Goal: Transaction & Acquisition: Purchase product/service

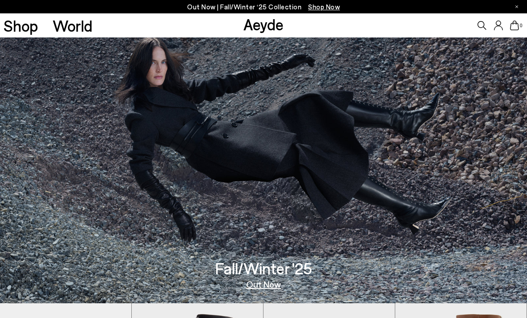
scroll to position [14, 0]
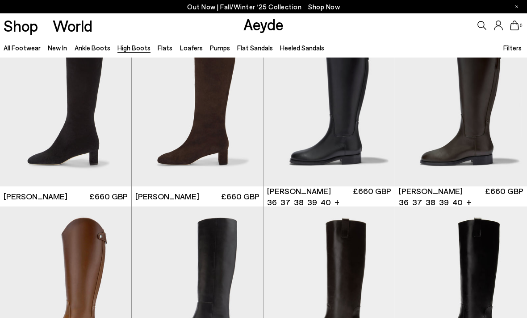
scroll to position [1332, 0]
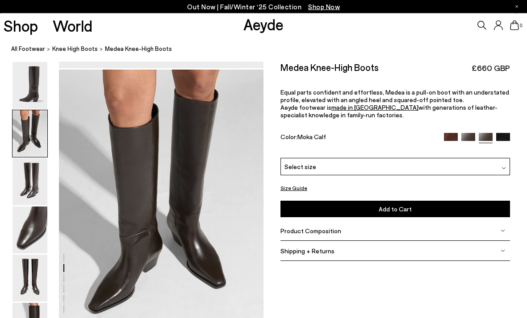
scroll to position [274, 0]
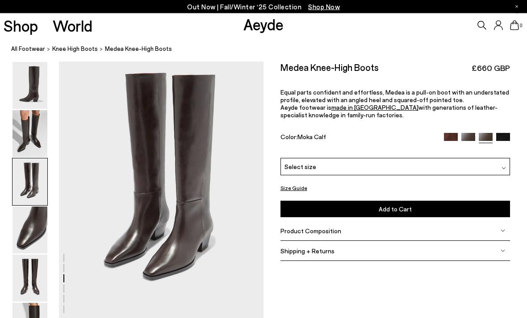
click at [32, 135] on img at bounding box center [29, 134] width 35 height 47
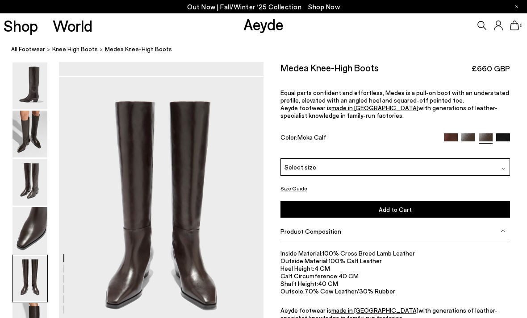
scroll to position [1075, 0]
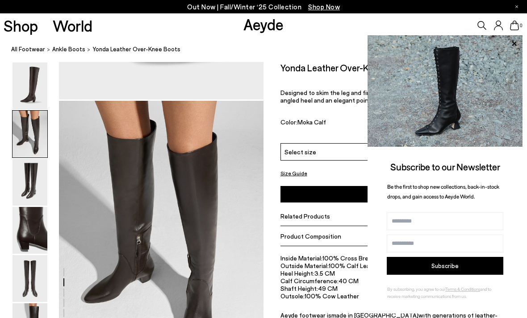
scroll to position [264, 0]
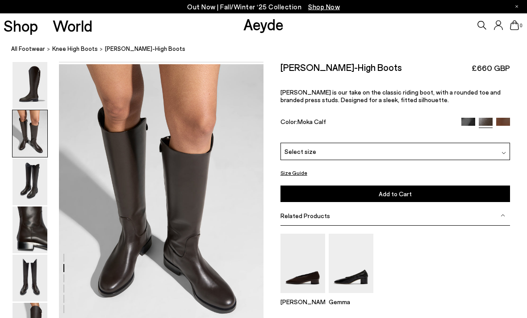
scroll to position [274, 0]
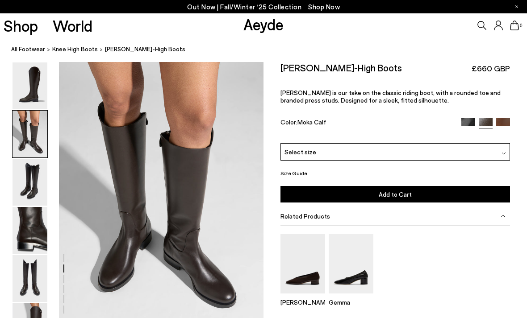
scroll to position [277, 0]
